Goal: Navigation & Orientation: Find specific page/section

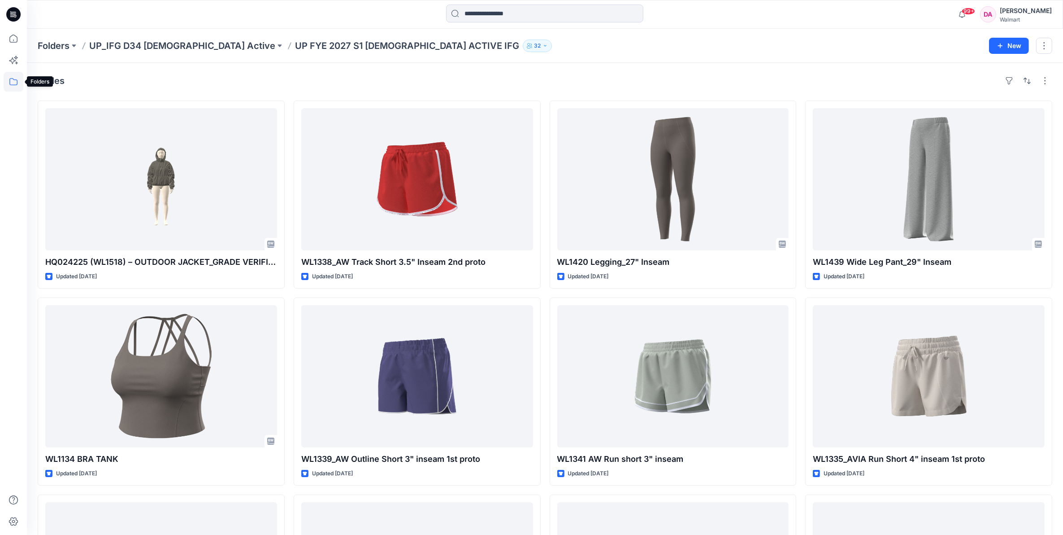
click at [19, 83] on icon at bounding box center [14, 82] width 20 height 20
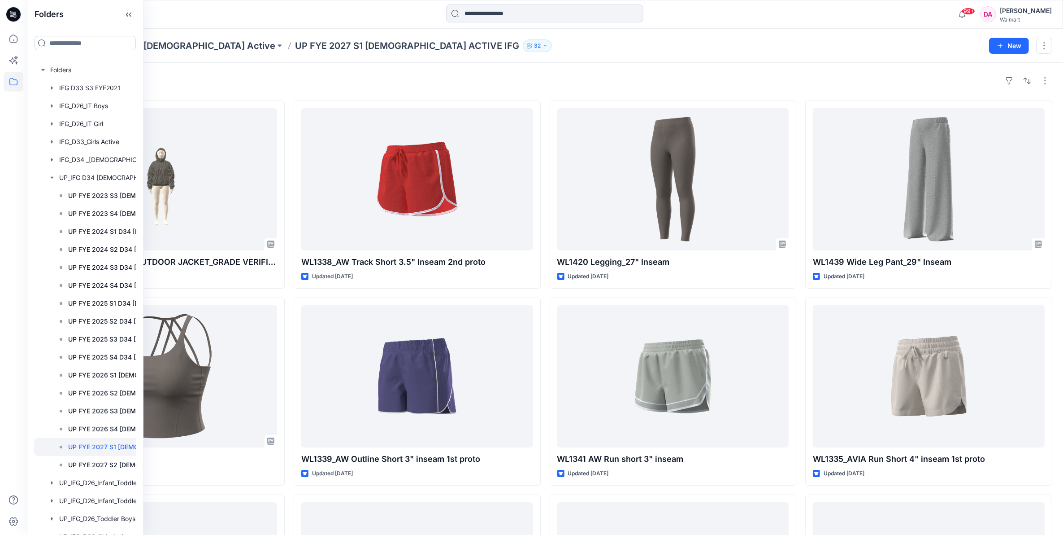
click at [488, 67] on div "Styles HQ024225 (WL1518) – OUTDOOR JACKET_GRADE VERIFICATION Updated [DATE] WL1…" at bounding box center [545, 394] width 1036 height 662
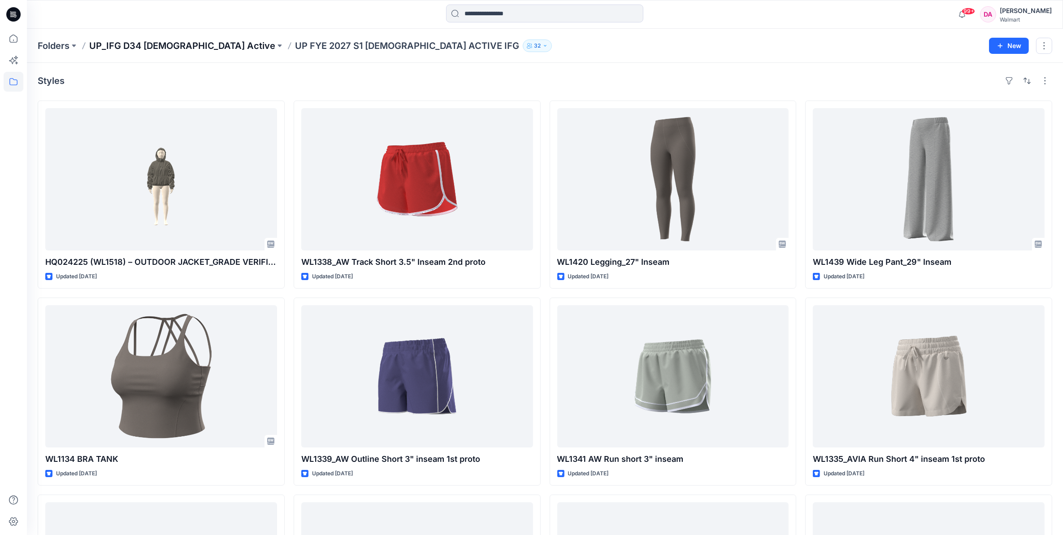
click at [161, 44] on p "UP_IFG D34 [DEMOGRAPHIC_DATA] Active" at bounding box center [182, 45] width 186 height 13
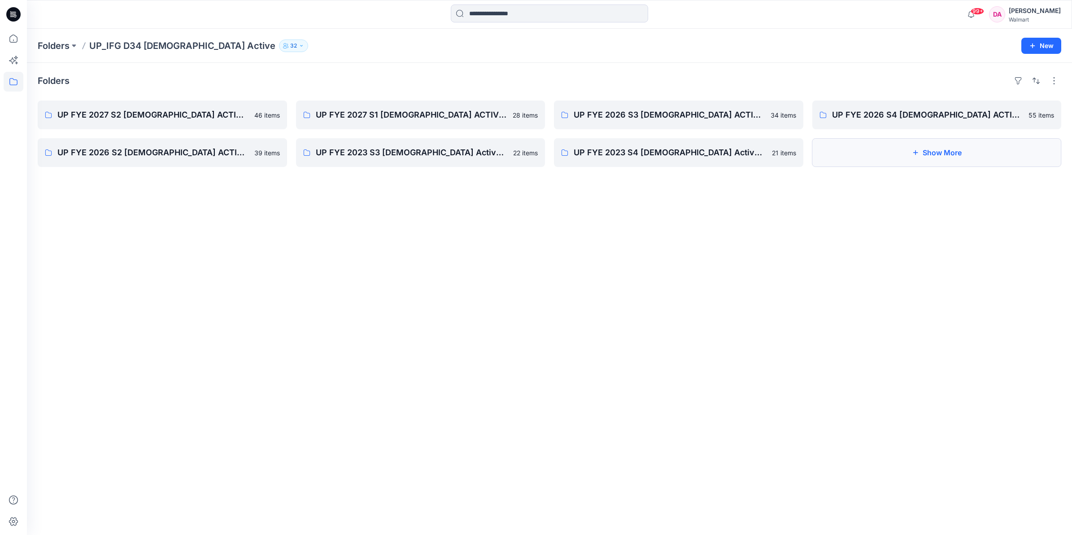
click at [861, 151] on button "Show More" at bounding box center [936, 152] width 249 height 29
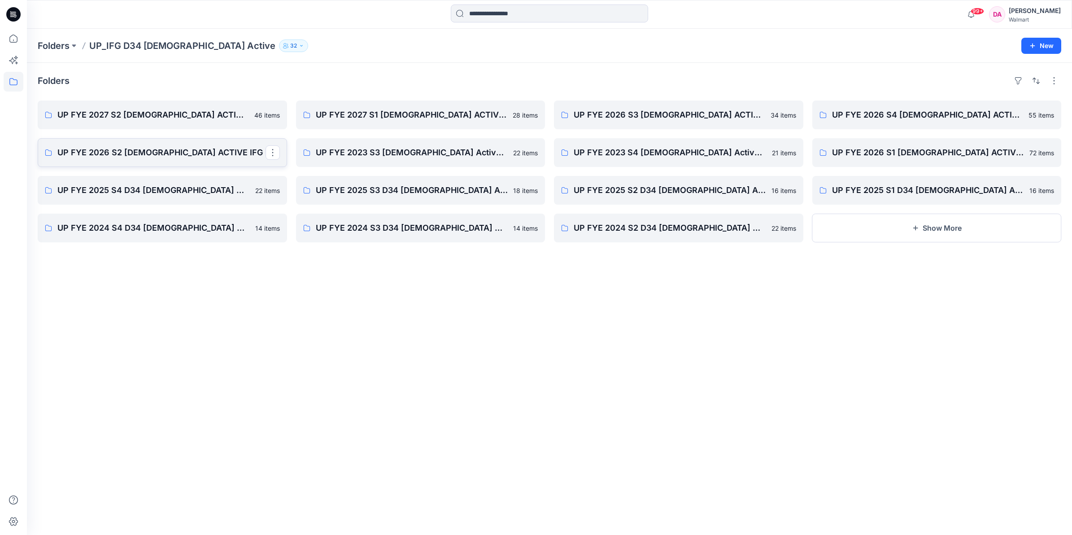
click at [124, 158] on p "UP FYE 2026 S2 [DEMOGRAPHIC_DATA] ACTIVE IFG" at bounding box center [161, 152] width 208 height 13
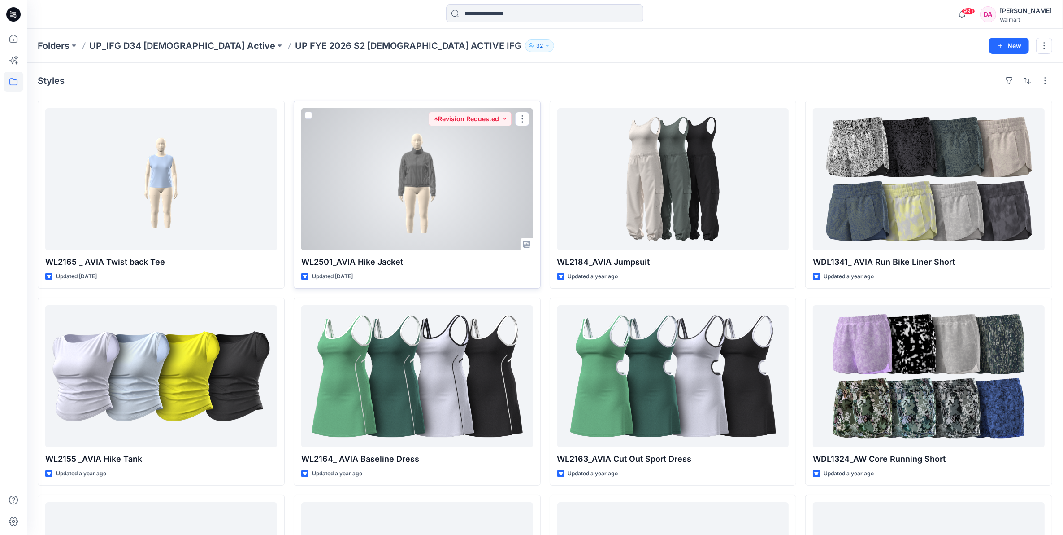
click at [431, 153] on div at bounding box center [417, 179] width 232 height 142
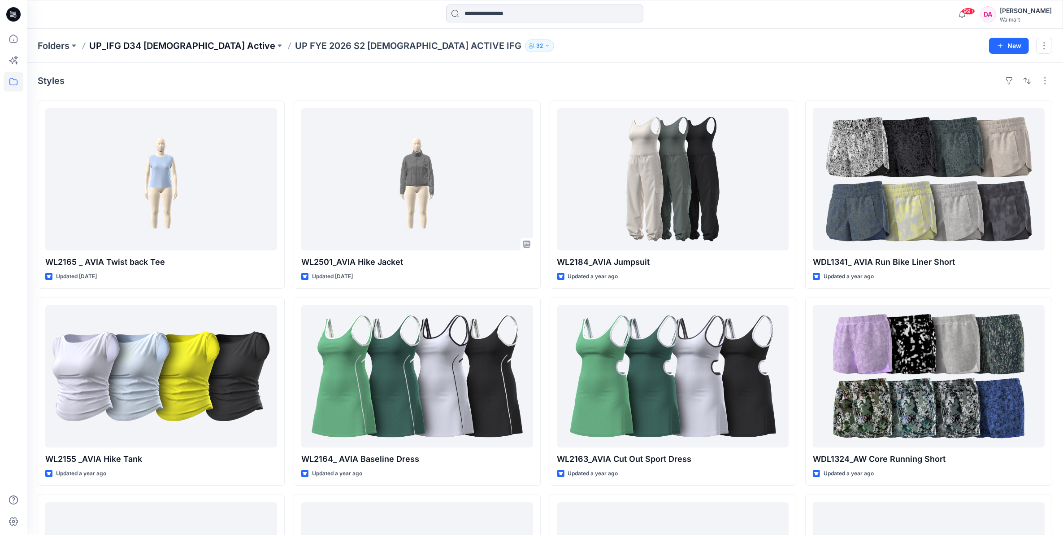
click at [169, 46] on p "UP_IFG D34 [DEMOGRAPHIC_DATA] Active" at bounding box center [182, 45] width 186 height 13
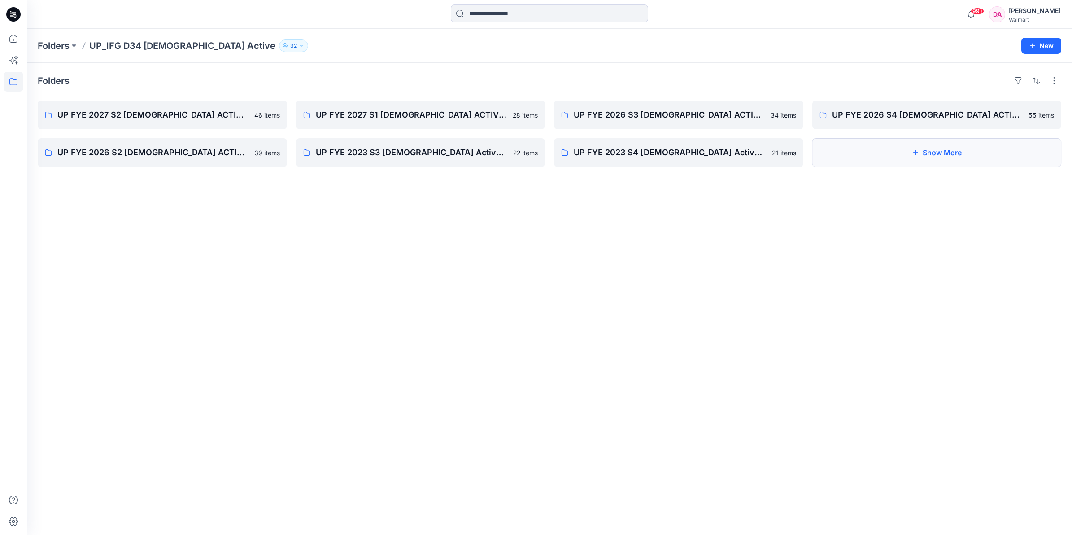
click at [848, 143] on button "Show More" at bounding box center [936, 152] width 249 height 29
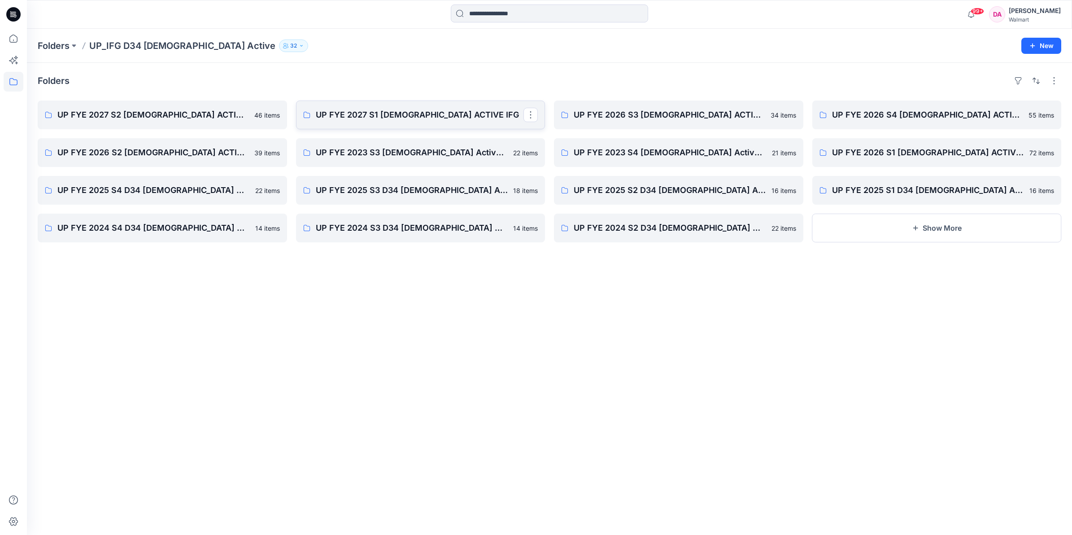
click at [402, 117] on p "UP FYE 2027 S1 [DEMOGRAPHIC_DATA] ACTIVE IFG" at bounding box center [420, 115] width 208 height 13
